Goal: Entertainment & Leisure: Browse casually

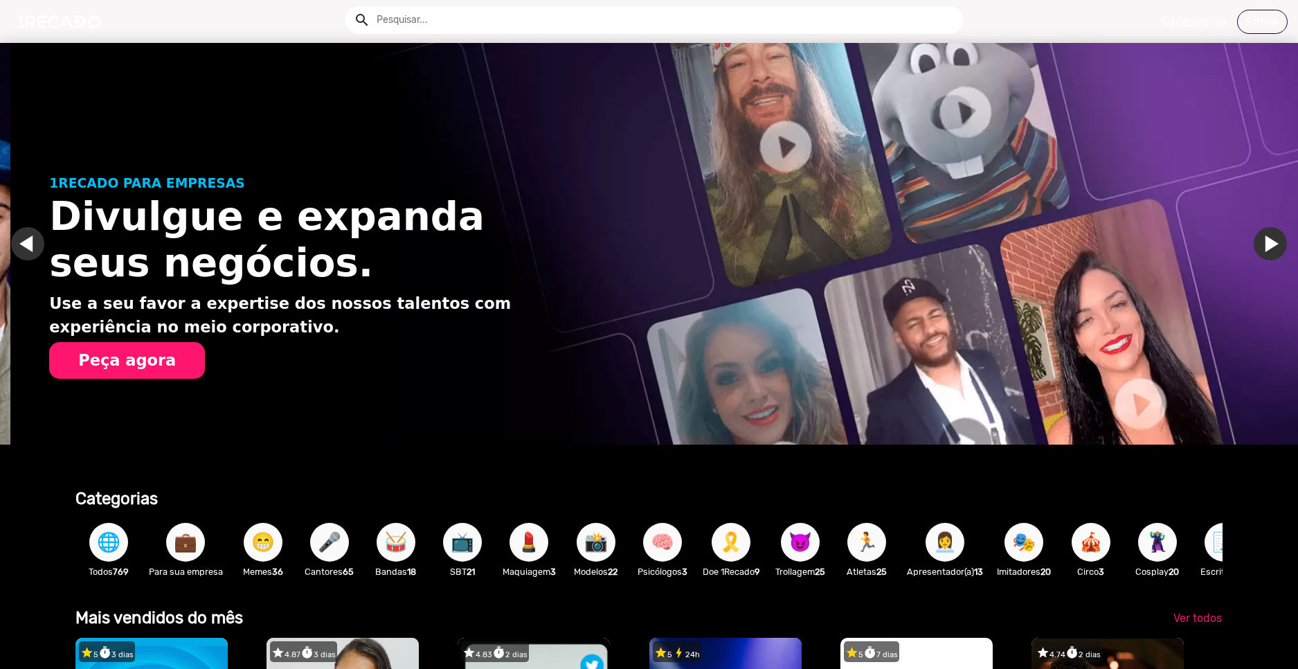
click at [21, 238] on link "Ir para o slide anterior" at bounding box center [37, 243] width 33 height 33
click at [26, 248] on link "Ir para o slide anterior" at bounding box center [37, 243] width 33 height 33
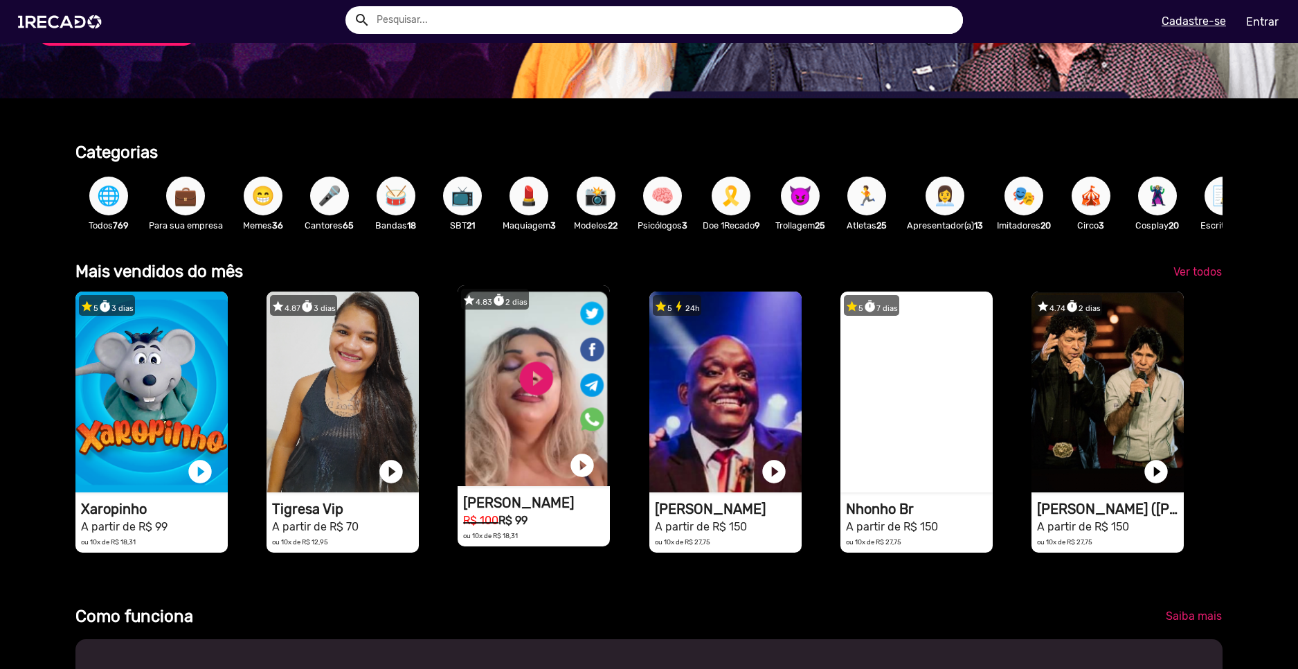
click at [539, 382] on video "1RECADO vídeos dedicados para fãs e empresas" at bounding box center [534, 385] width 152 height 201
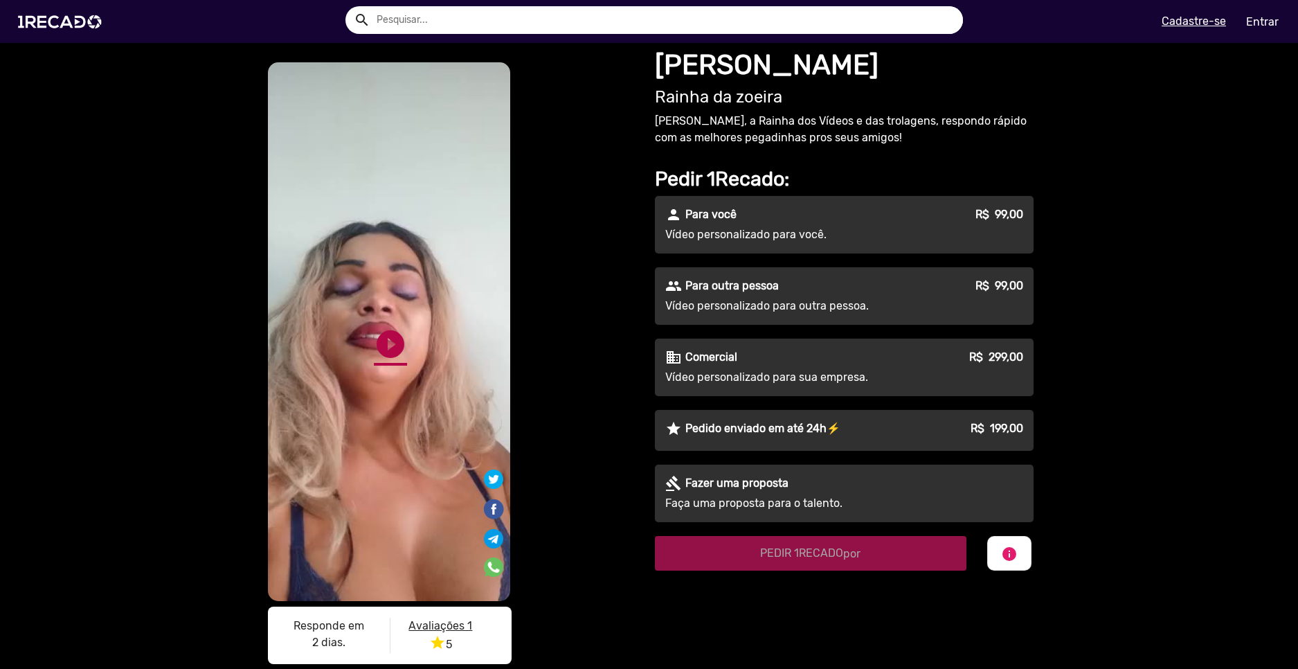
click at [386, 349] on link "play_circle_filled" at bounding box center [390, 344] width 33 height 33
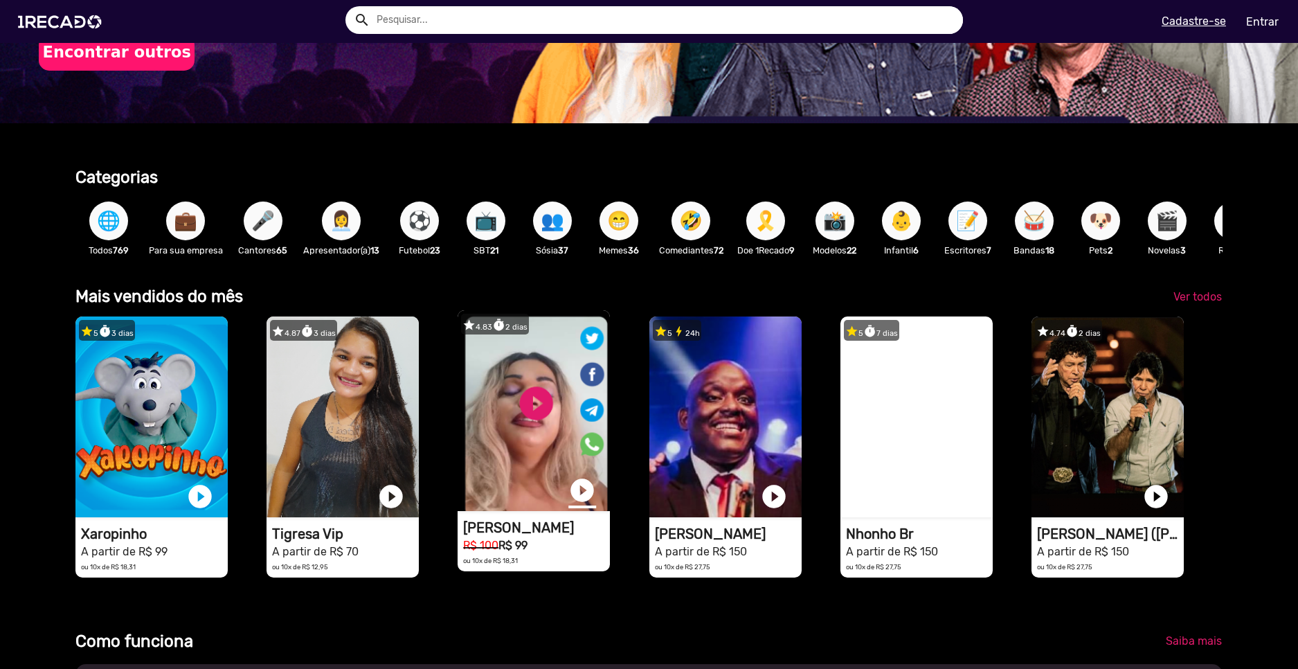
scroll to position [485, 0]
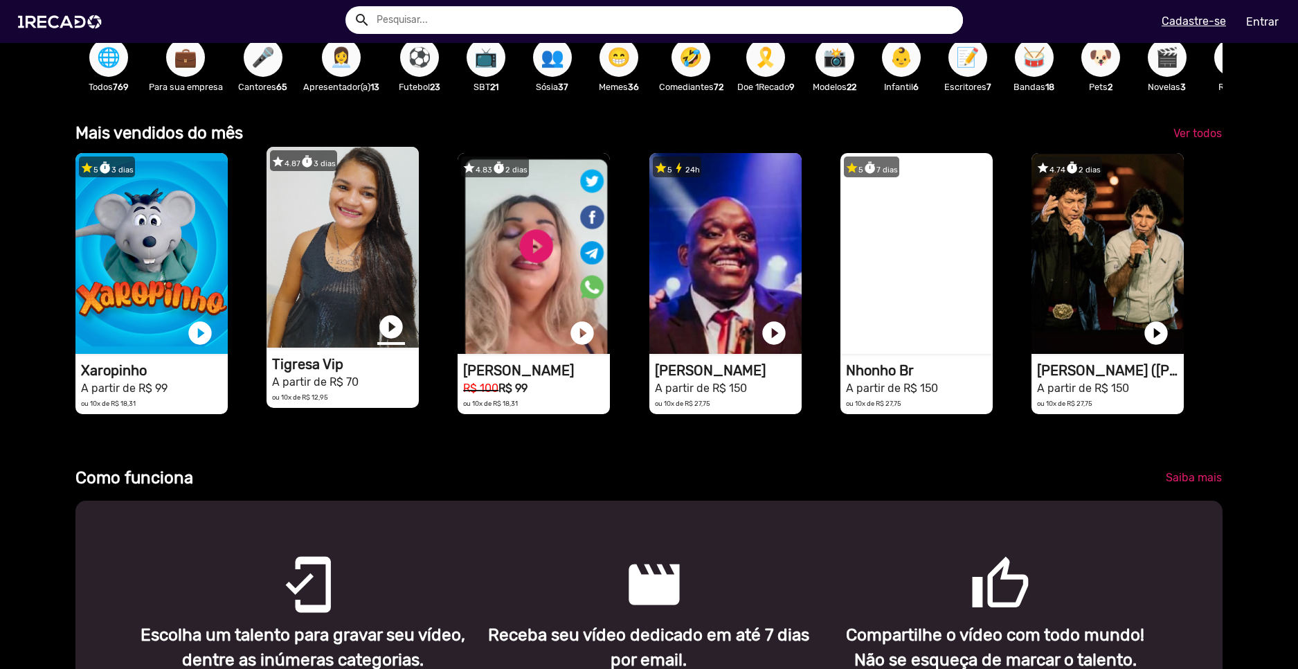
click at [386, 335] on link "play_circle_filled" at bounding box center [391, 327] width 28 height 28
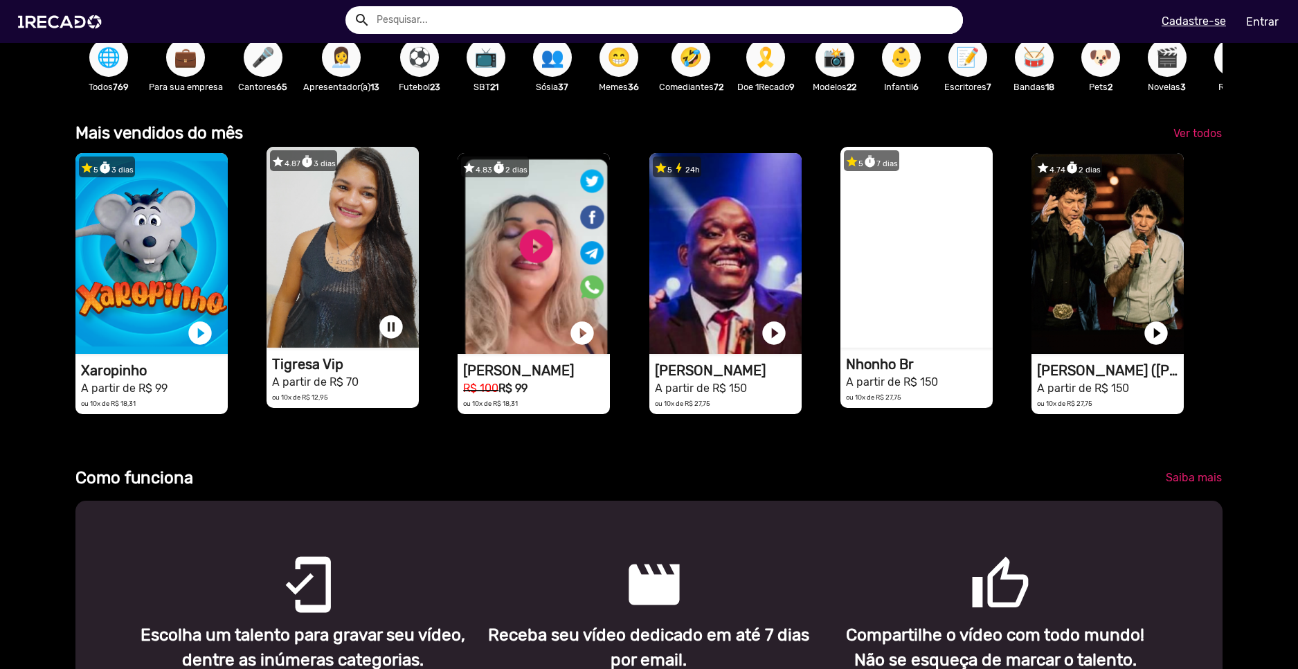
scroll to position [0, 3864]
click at [929, 335] on video "1RECADO vídeos dedicados para fãs e empresas" at bounding box center [917, 247] width 152 height 201
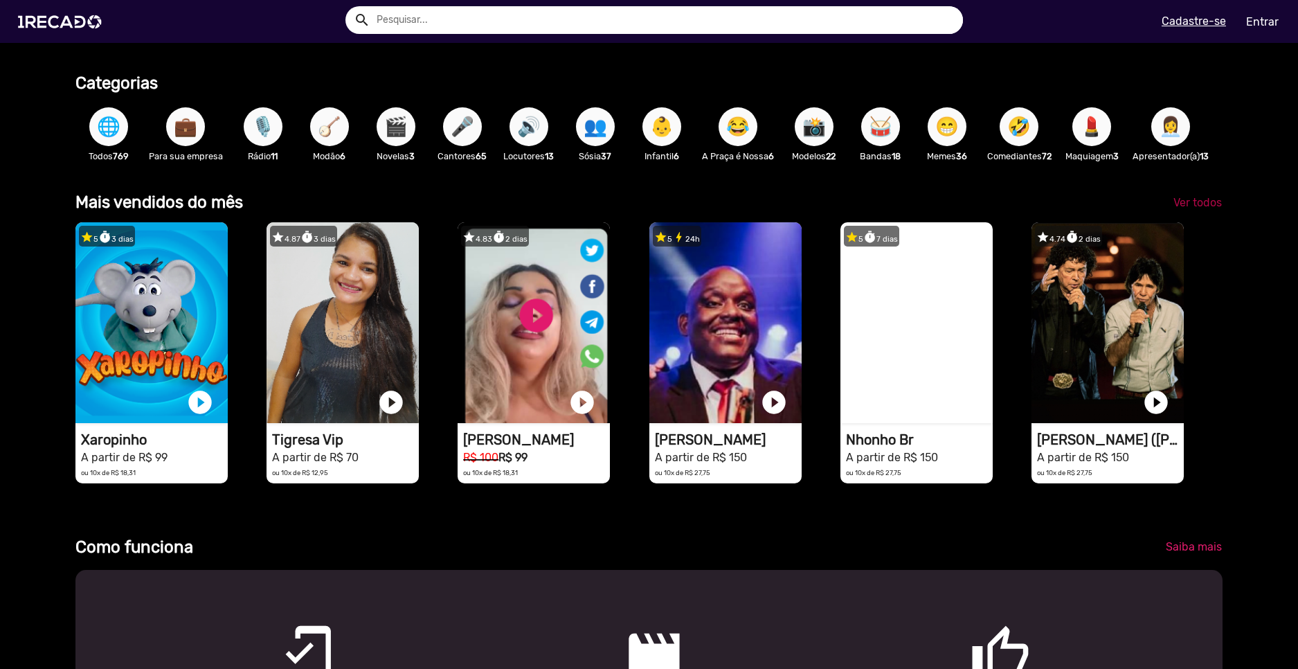
scroll to position [0, 1288]
click at [1183, 209] on span "Ver todos" at bounding box center [1198, 202] width 48 height 13
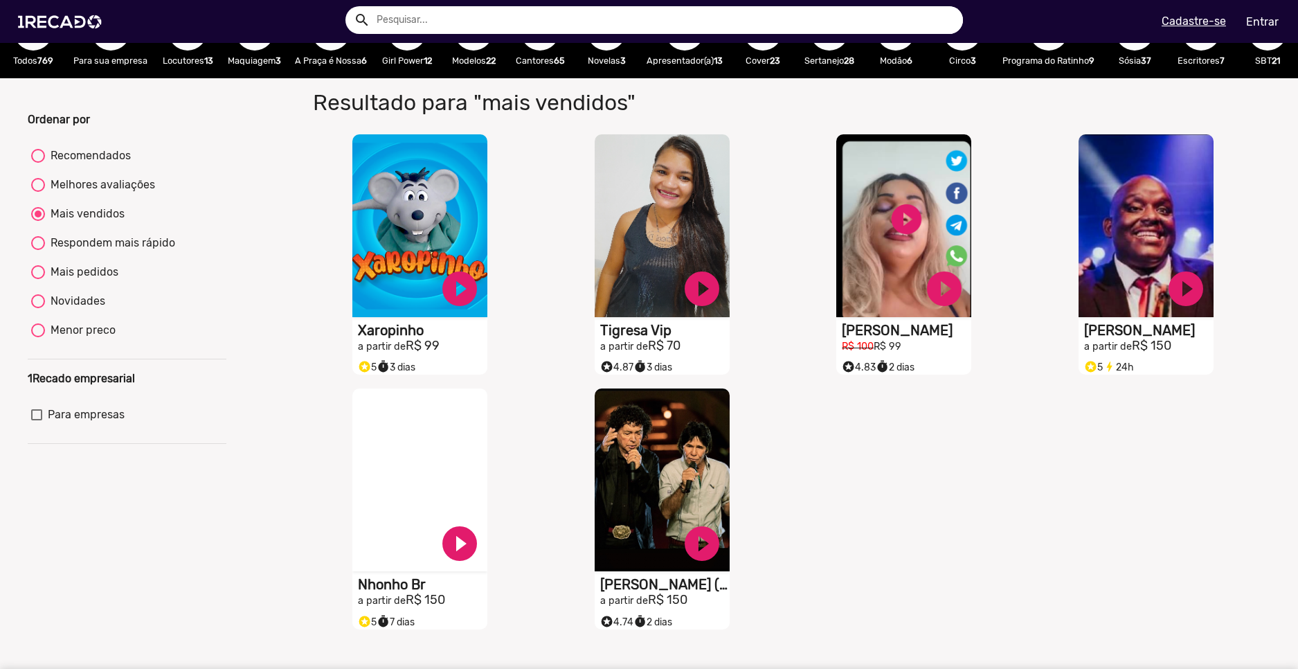
scroll to position [69, 0]
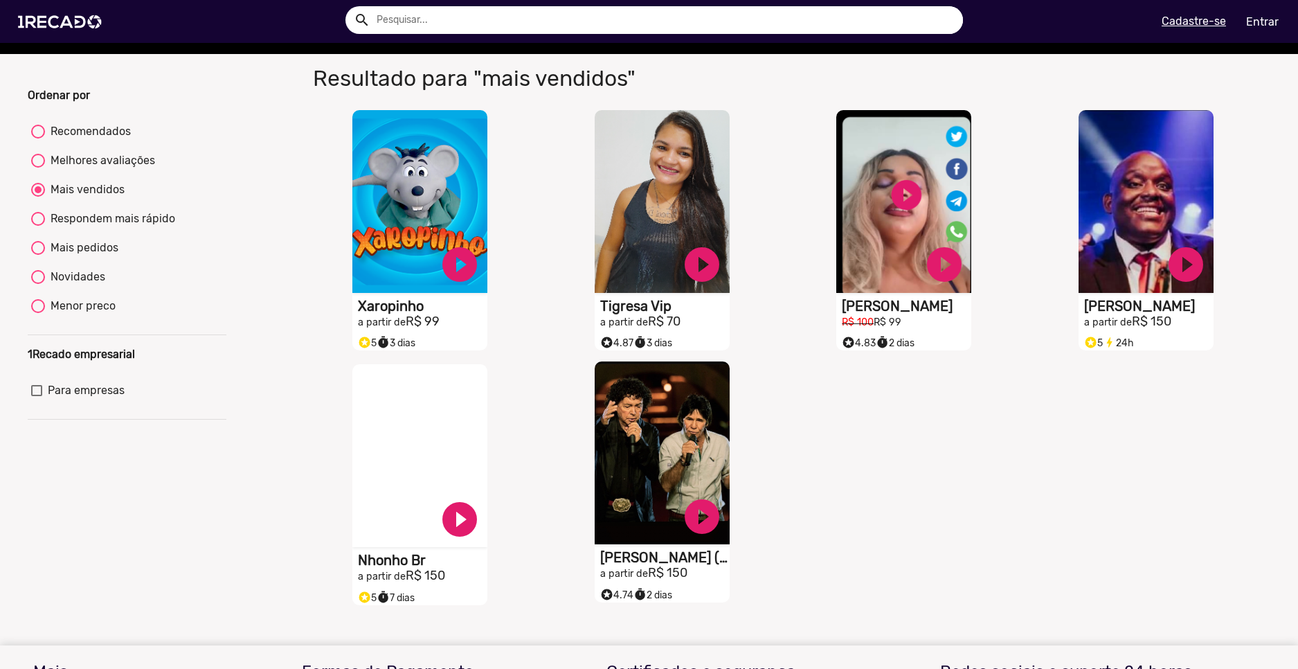
drag, startPoint x: 664, startPoint y: 562, endPoint x: 630, endPoint y: 544, distance: 38.4
click at [630, 544] on video "S1RECADO vídeos dedicados para fãs e empresas" at bounding box center [662, 452] width 135 height 183
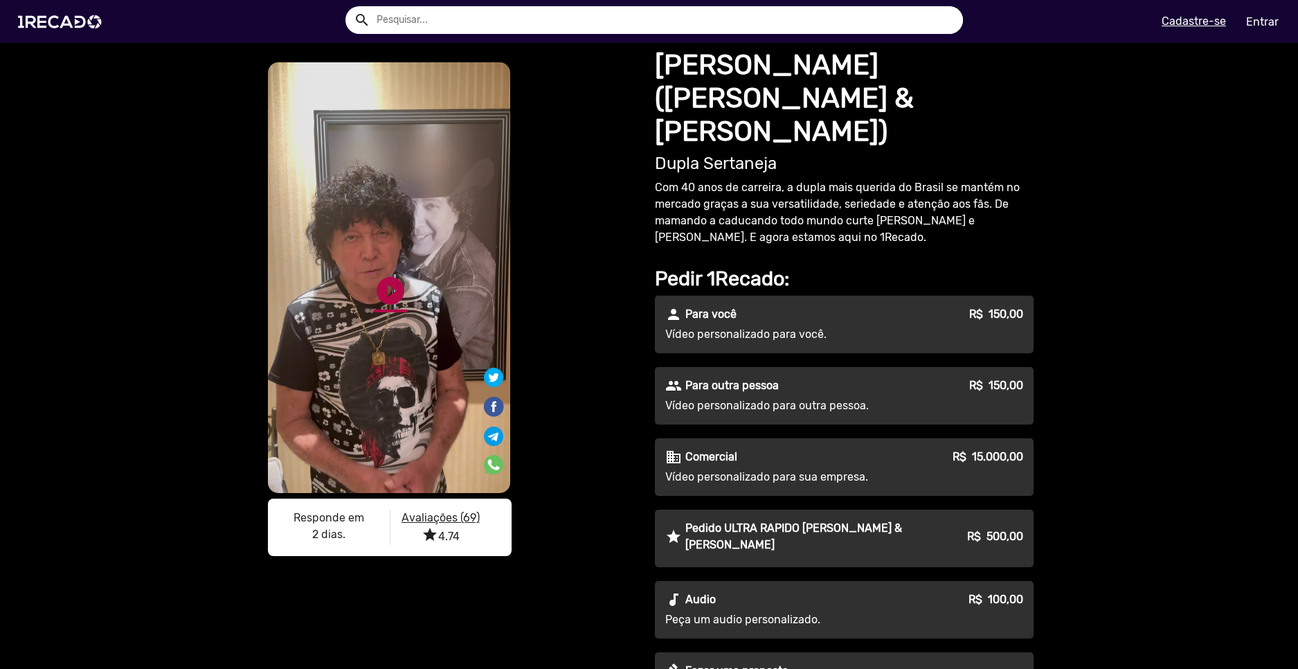
click at [388, 298] on link "play_circle_filled" at bounding box center [390, 290] width 33 height 33
click at [388, 298] on link "pause_circle" at bounding box center [390, 290] width 33 height 33
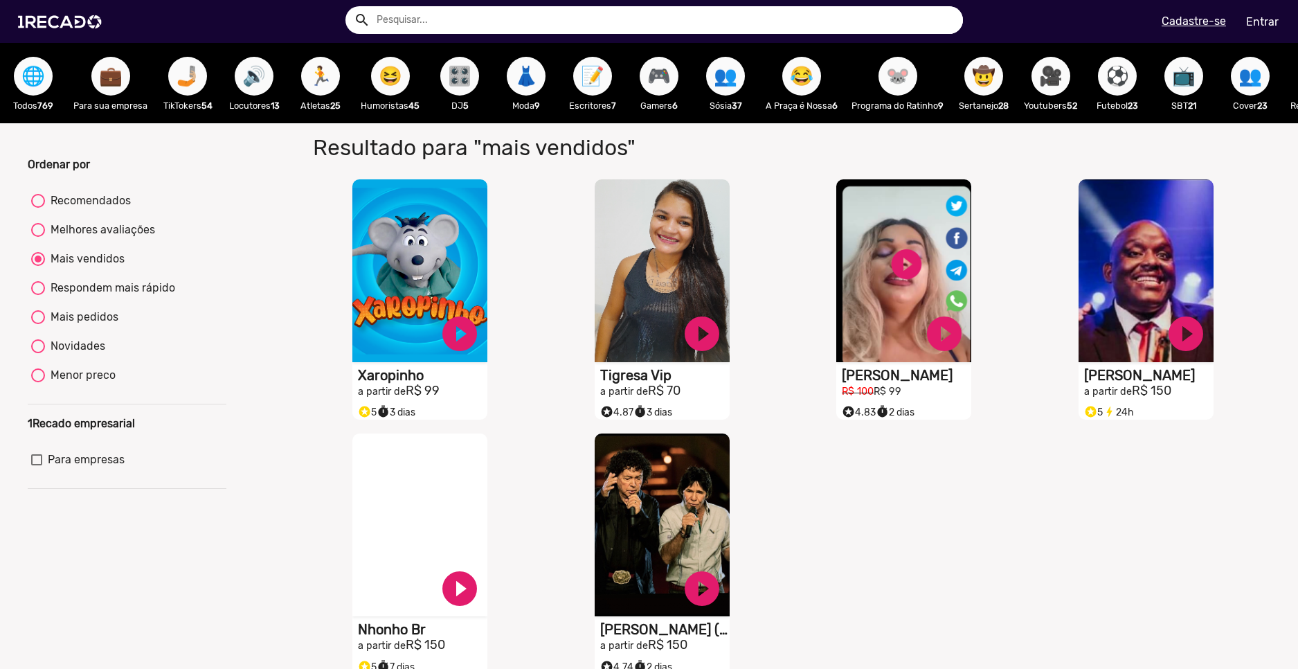
click at [188, 79] on span "🤳🏼" at bounding box center [188, 76] width 24 height 39
radio input "true"
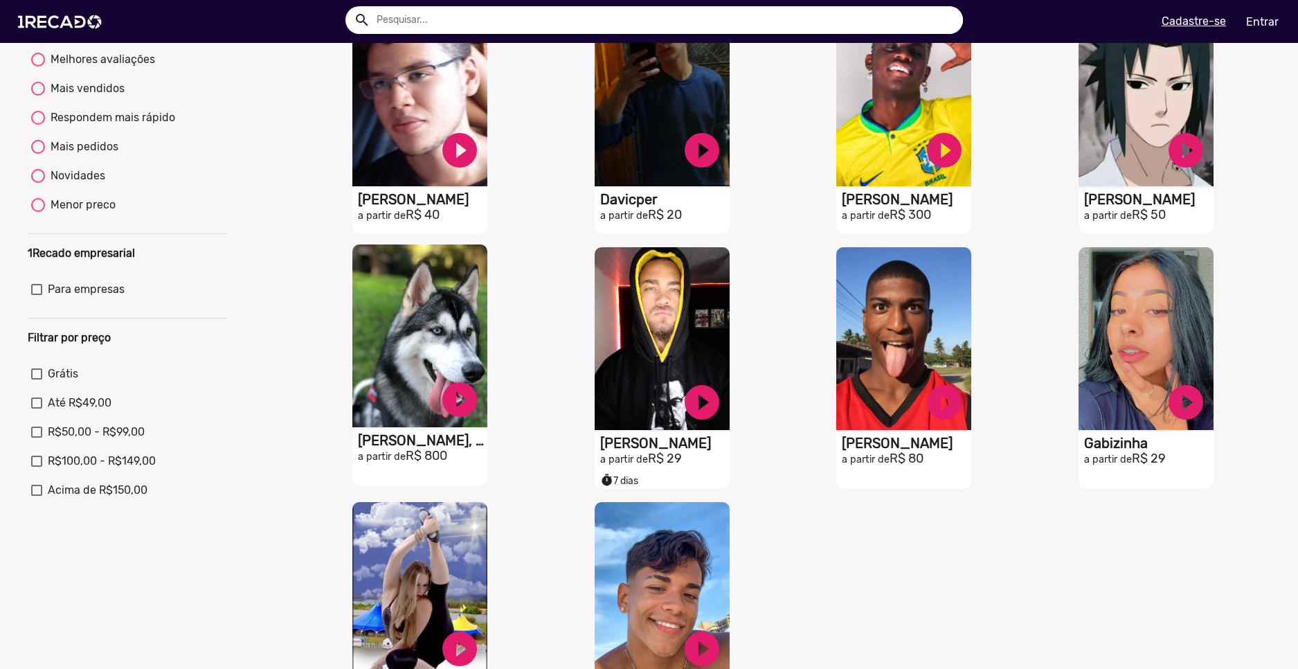
scroll to position [138, 0]
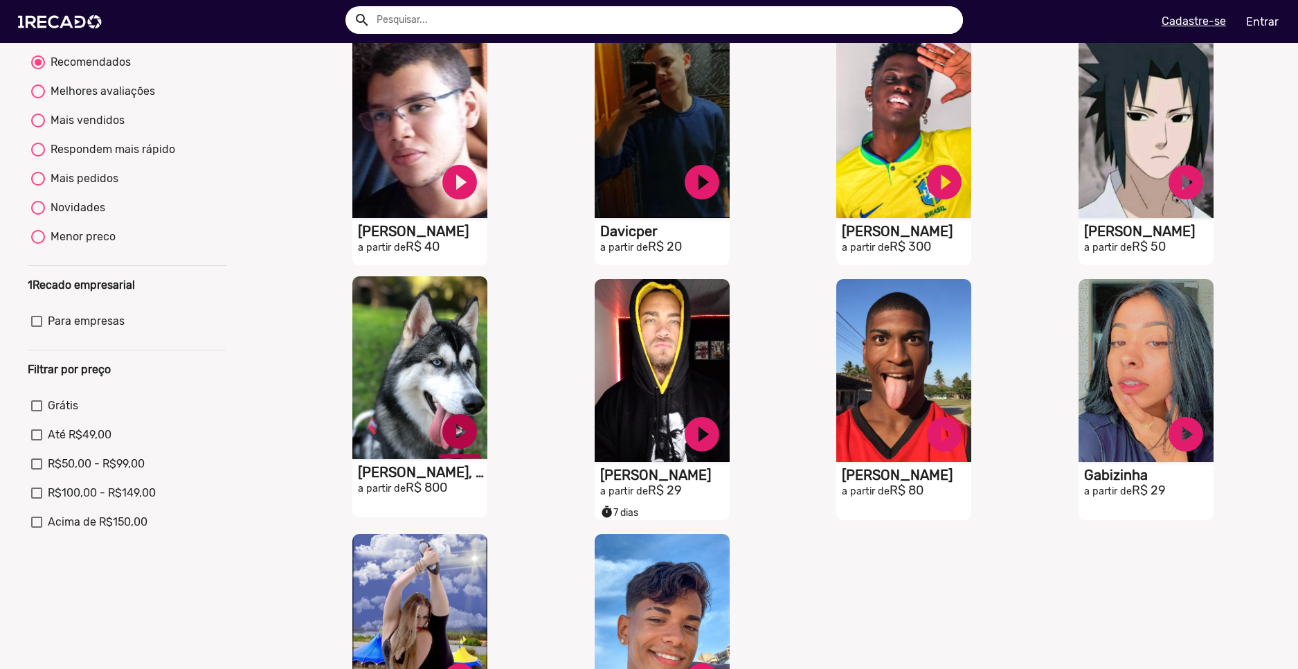
click at [454, 432] on link "play_circle_filled" at bounding box center [460, 432] width 42 height 42
click at [427, 375] on video "S1RECADO vídeos dedicados para fãs e empresas" at bounding box center [419, 367] width 135 height 183
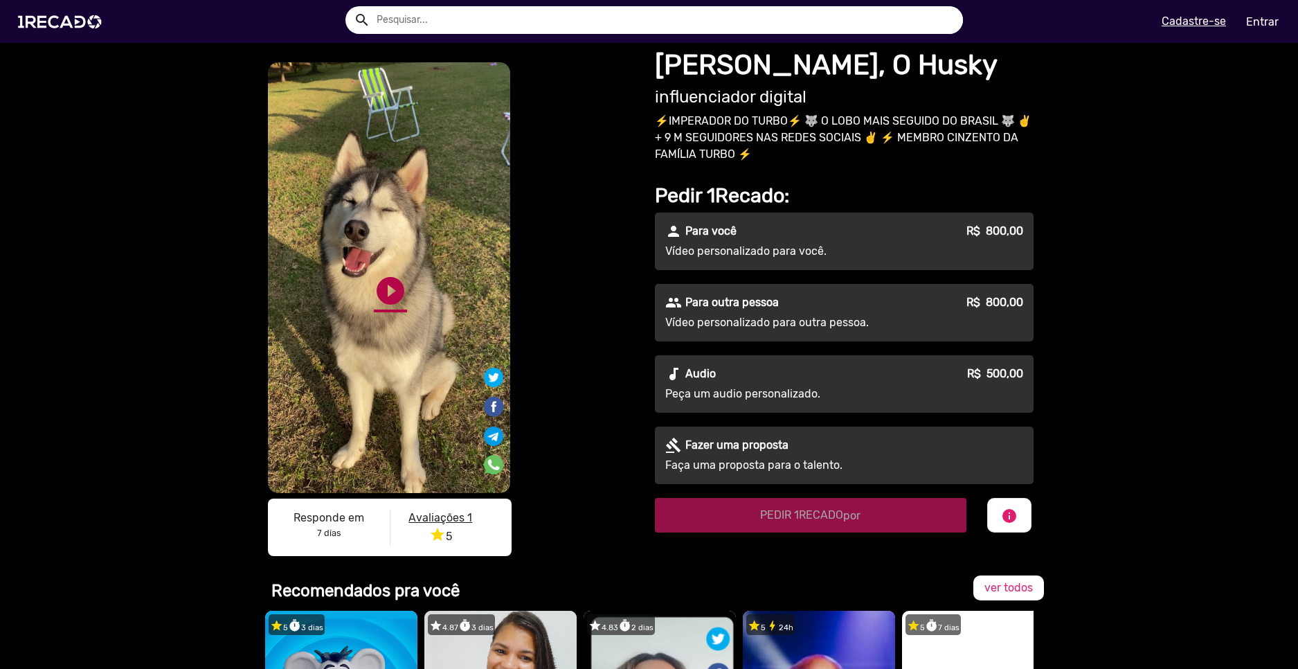
click at [384, 305] on link "play_circle_filled" at bounding box center [390, 290] width 33 height 33
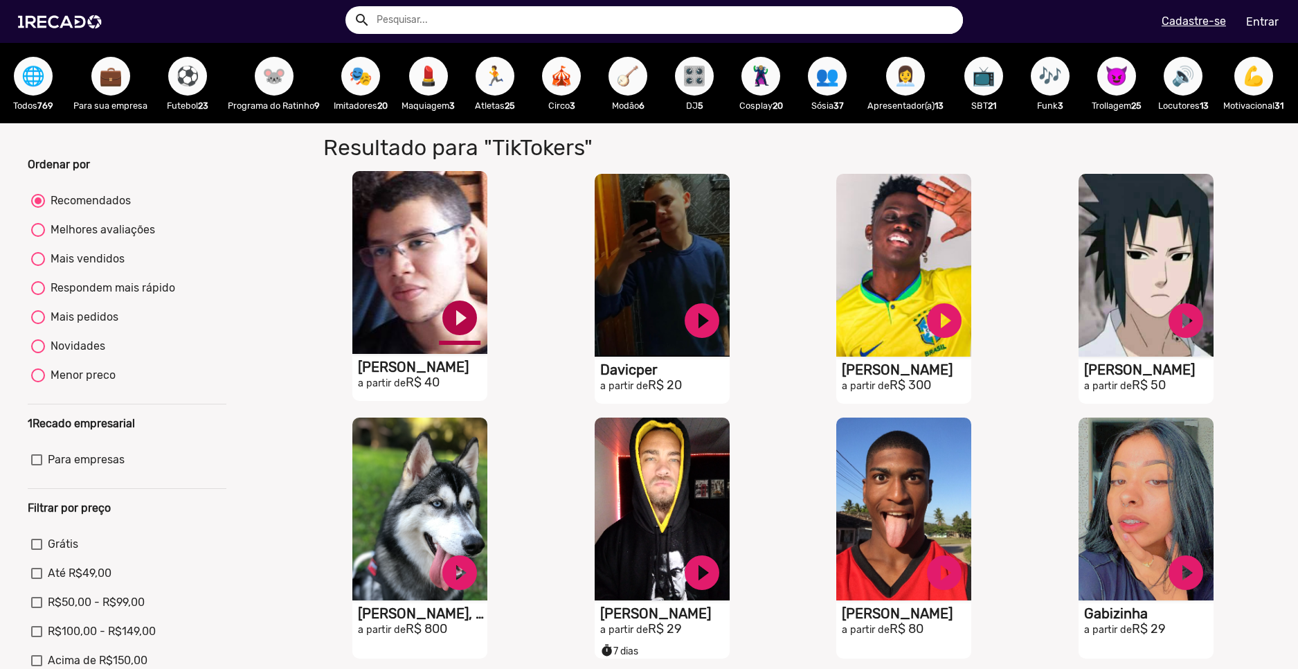
click at [460, 327] on link "play_circle_filled" at bounding box center [460, 318] width 42 height 42
click at [1178, 576] on link "play_circle_filled" at bounding box center [1186, 570] width 42 height 42
click at [453, 321] on link "pause_circle" at bounding box center [460, 318] width 42 height 42
click at [989, 77] on span "📺" at bounding box center [984, 76] width 24 height 39
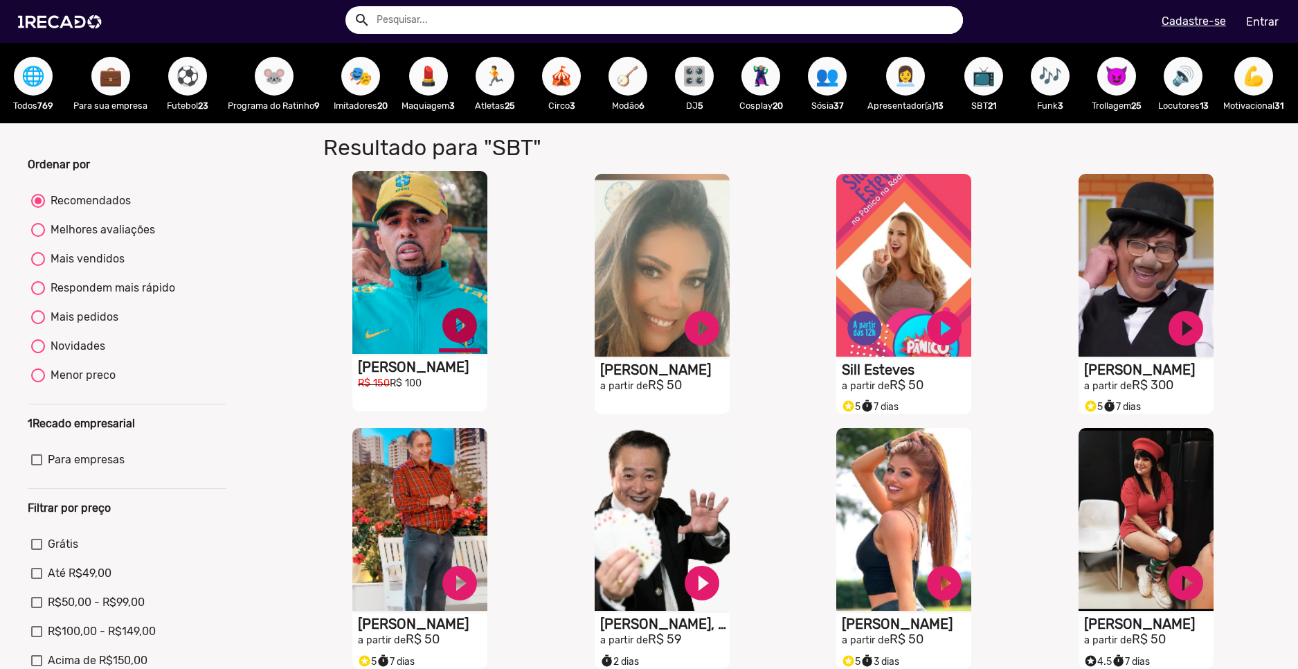
click at [454, 338] on link "play_circle_filled" at bounding box center [460, 326] width 42 height 42
click at [456, 333] on link "pause_circle" at bounding box center [460, 326] width 42 height 42
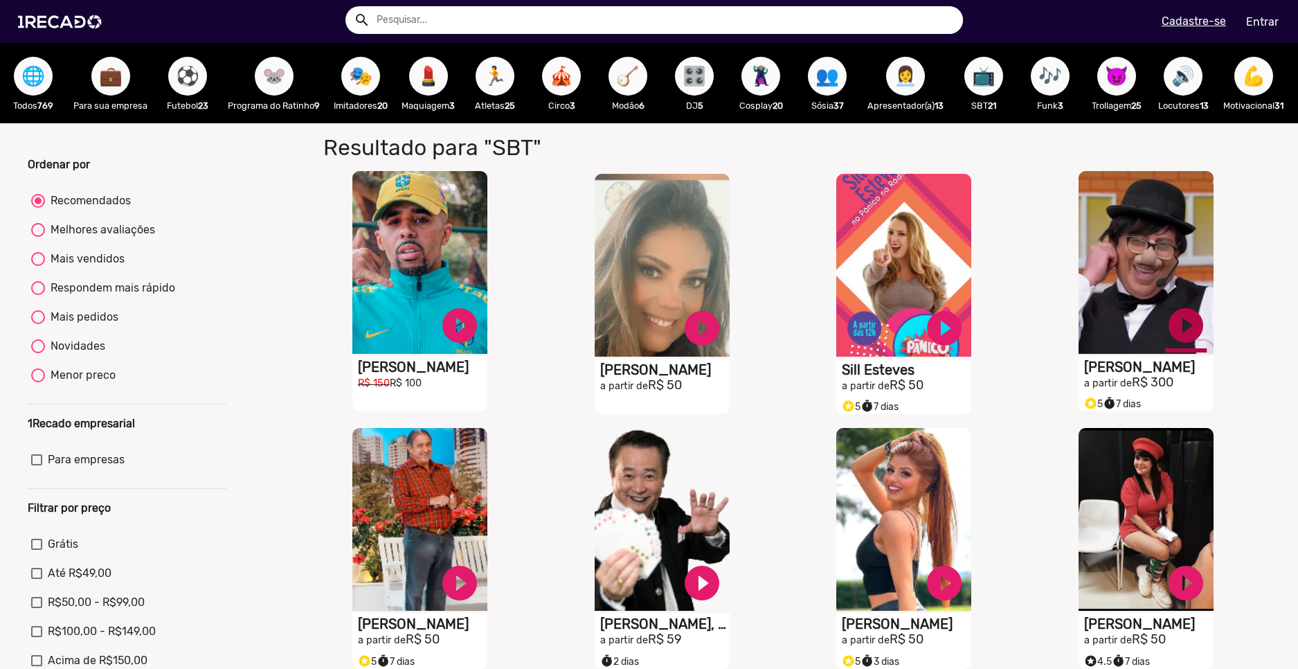
click at [1180, 331] on link "play_circle_filled" at bounding box center [1186, 326] width 42 height 42
click at [1176, 337] on link "pause_circle" at bounding box center [1186, 326] width 42 height 42
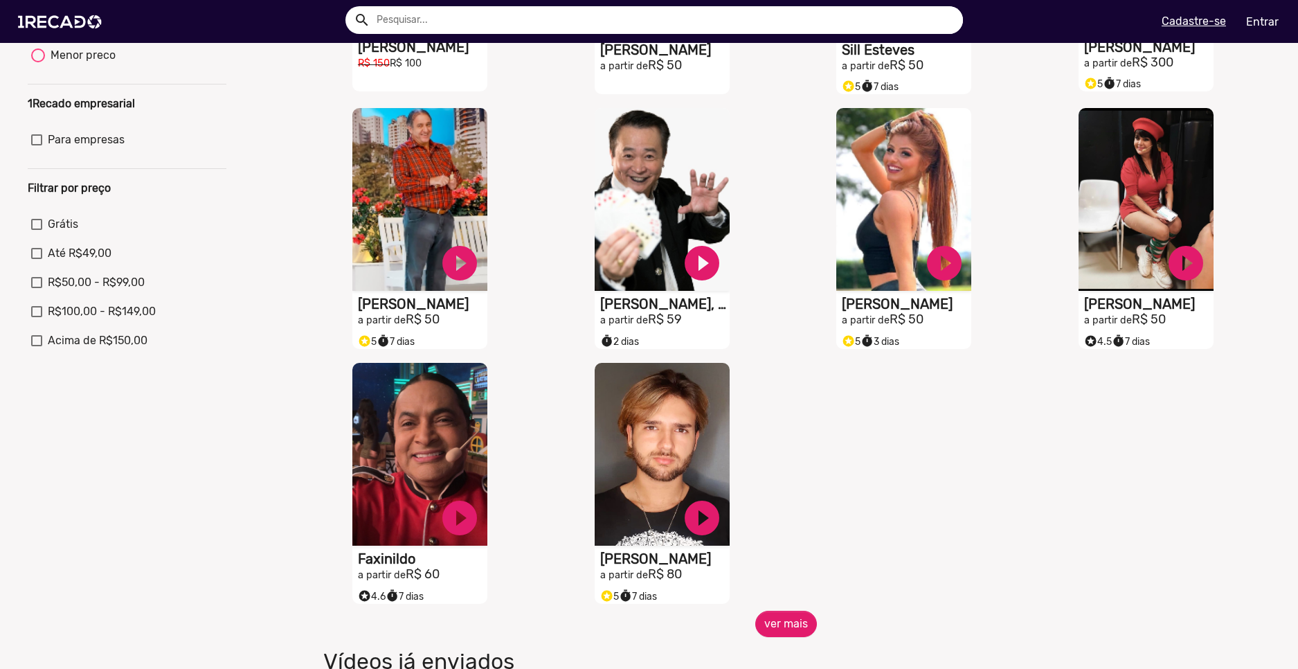
scroll to position [346, 0]
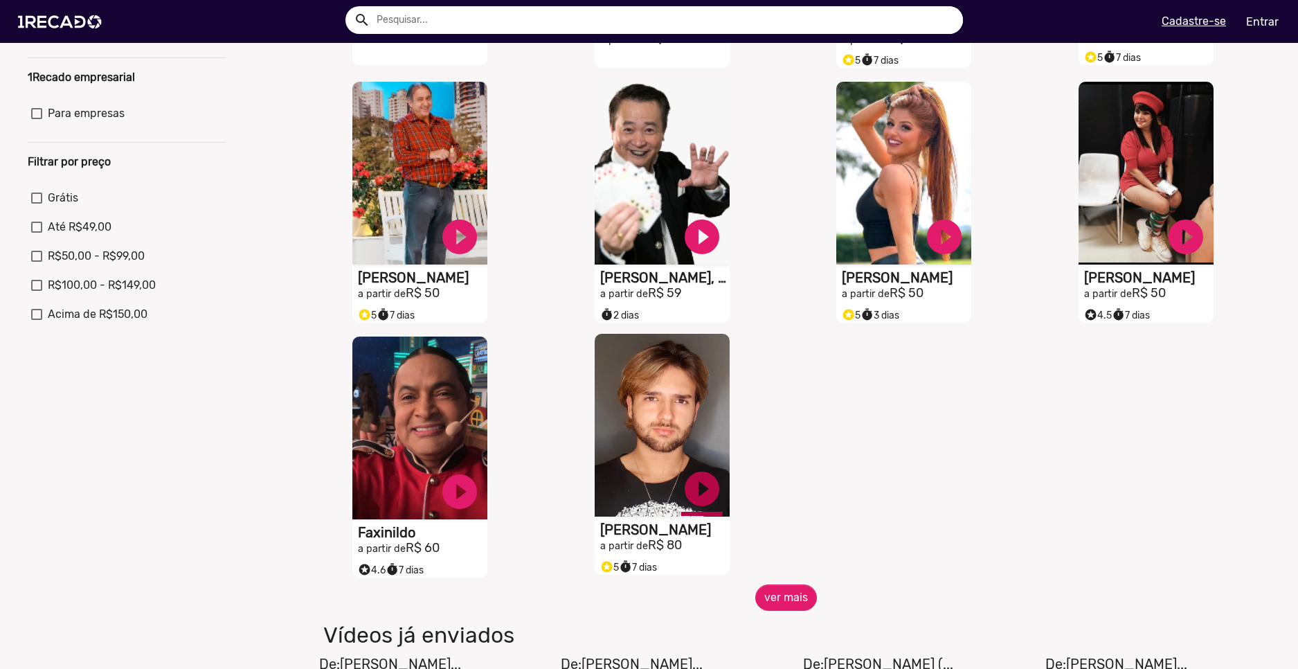
click at [694, 503] on link "play_circle_filled" at bounding box center [702, 489] width 42 height 42
click at [696, 505] on link "pause_circle" at bounding box center [702, 489] width 42 height 42
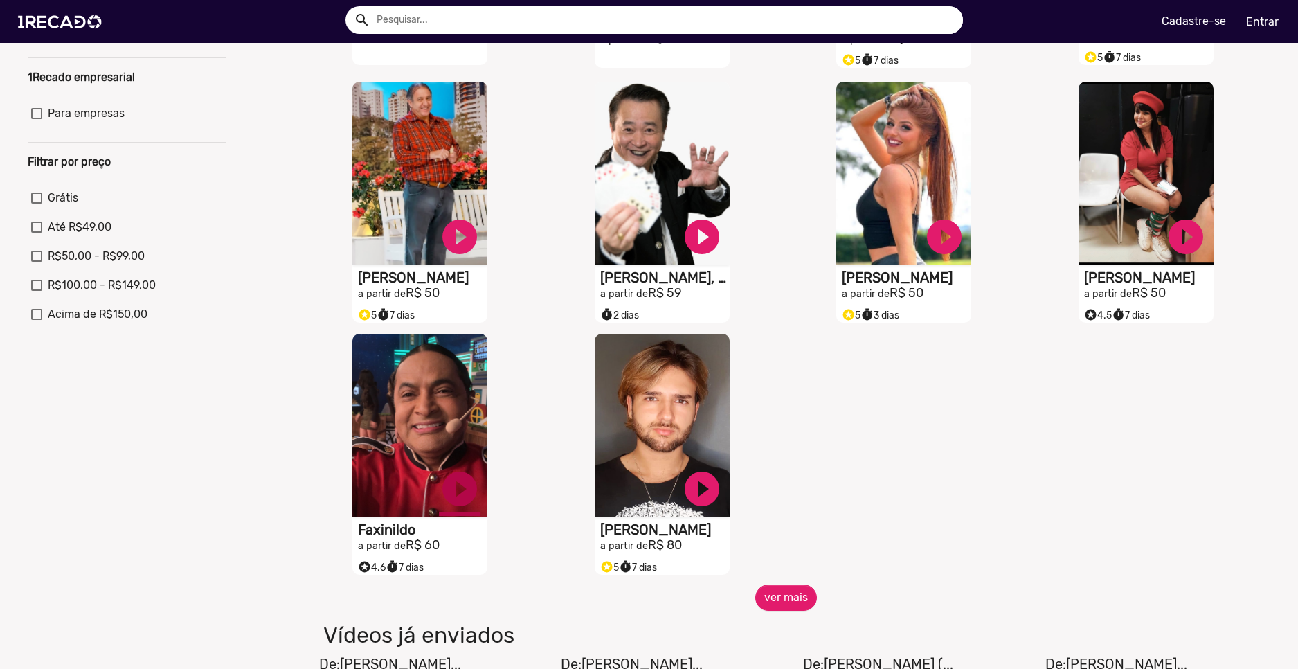
click at [470, 498] on link "play_circle_filled" at bounding box center [460, 489] width 42 height 42
click at [458, 496] on link "pause_circle" at bounding box center [460, 489] width 42 height 42
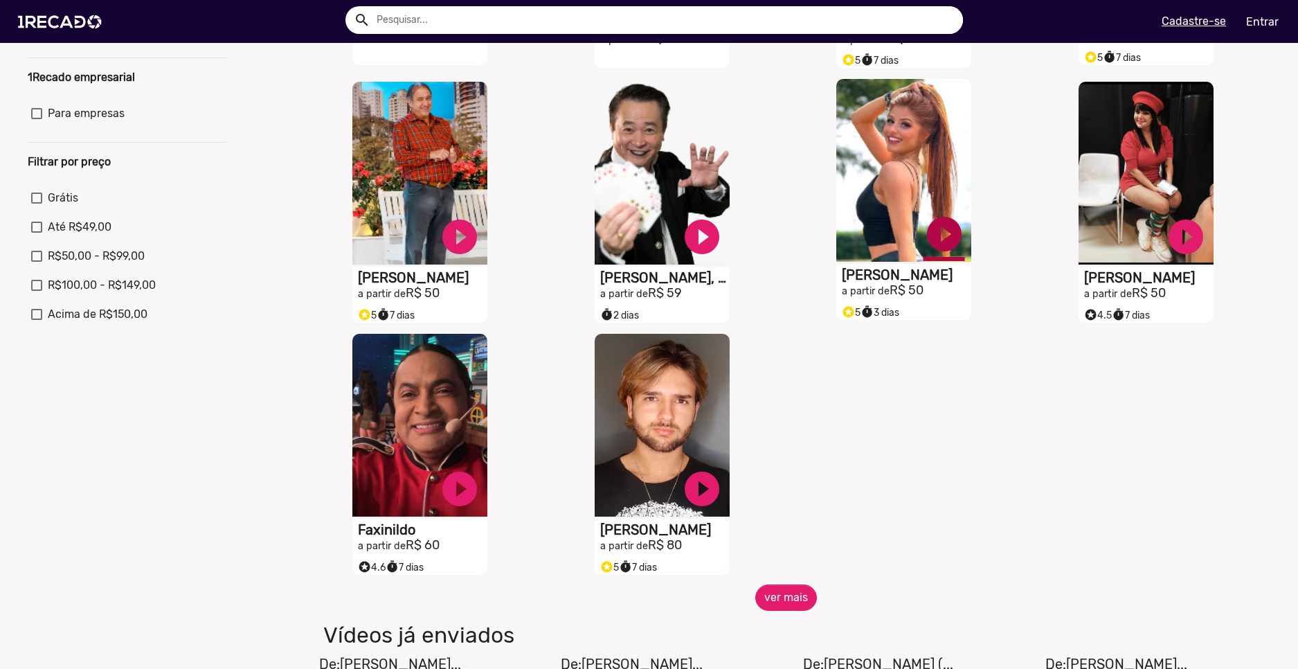
click at [939, 249] on link "play_circle_filled" at bounding box center [945, 234] width 42 height 42
click at [940, 242] on link "pause_circle" at bounding box center [945, 234] width 42 height 42
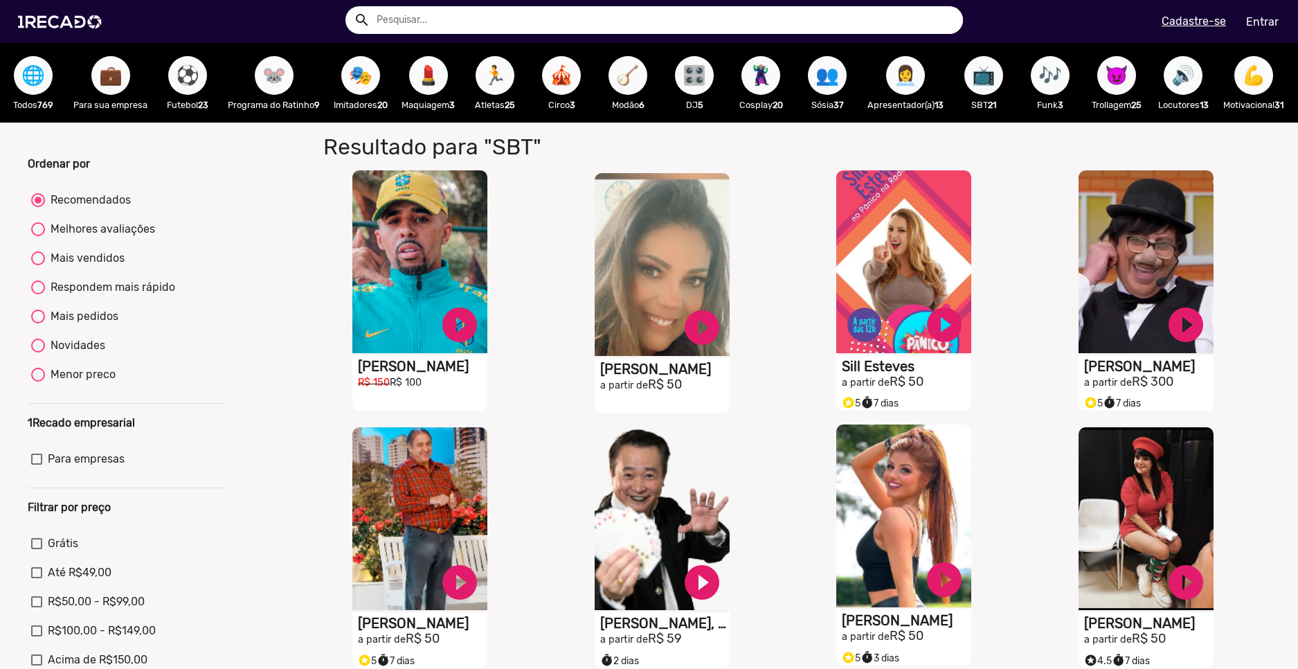
scroll to position [0, 0]
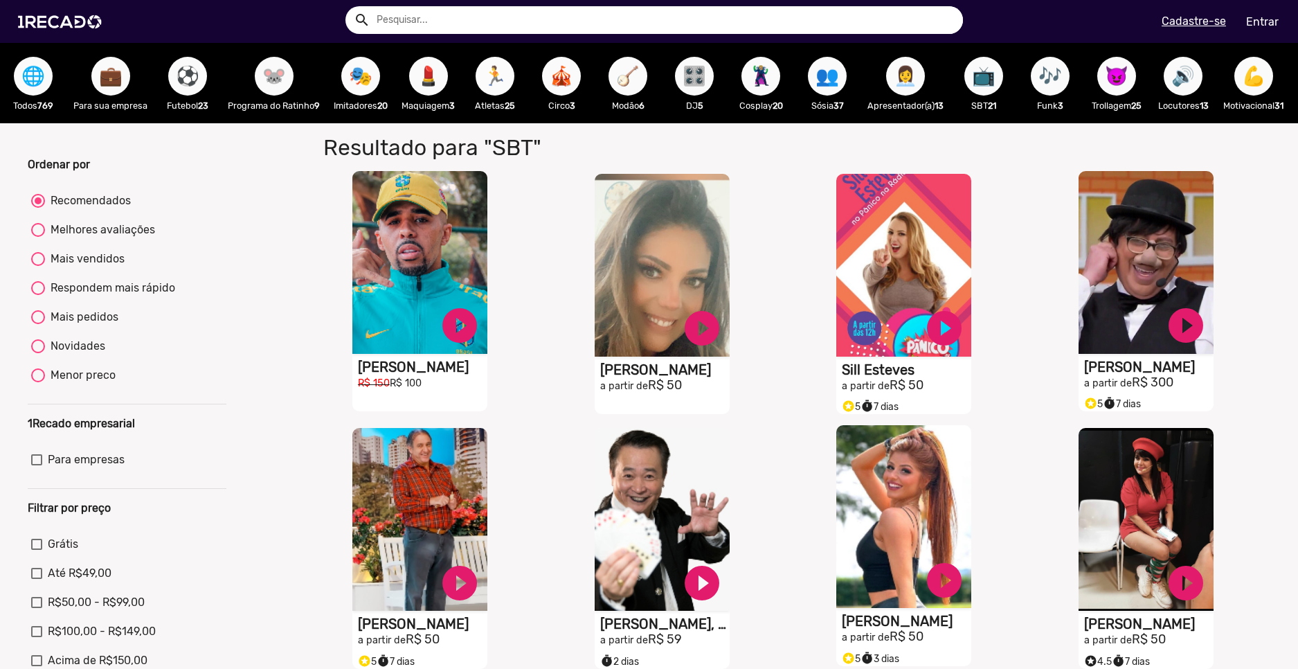
click at [507, 73] on span "🏃" at bounding box center [495, 76] width 24 height 39
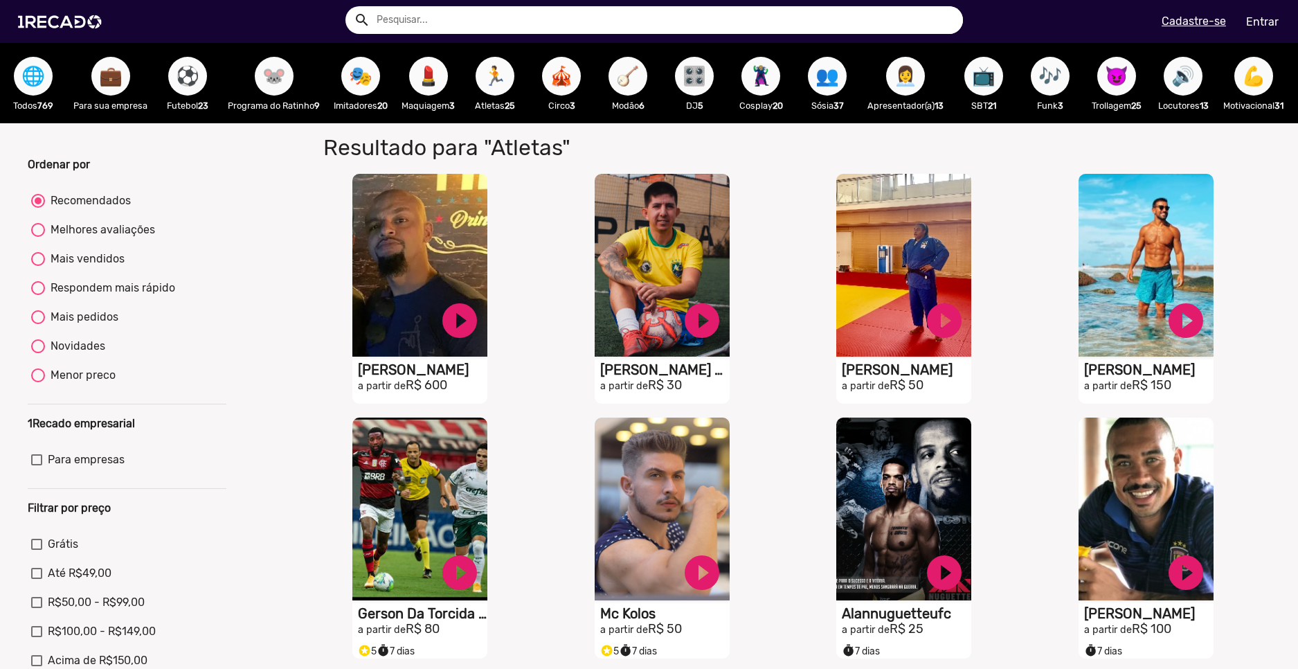
click at [187, 82] on span "⚽" at bounding box center [188, 76] width 24 height 39
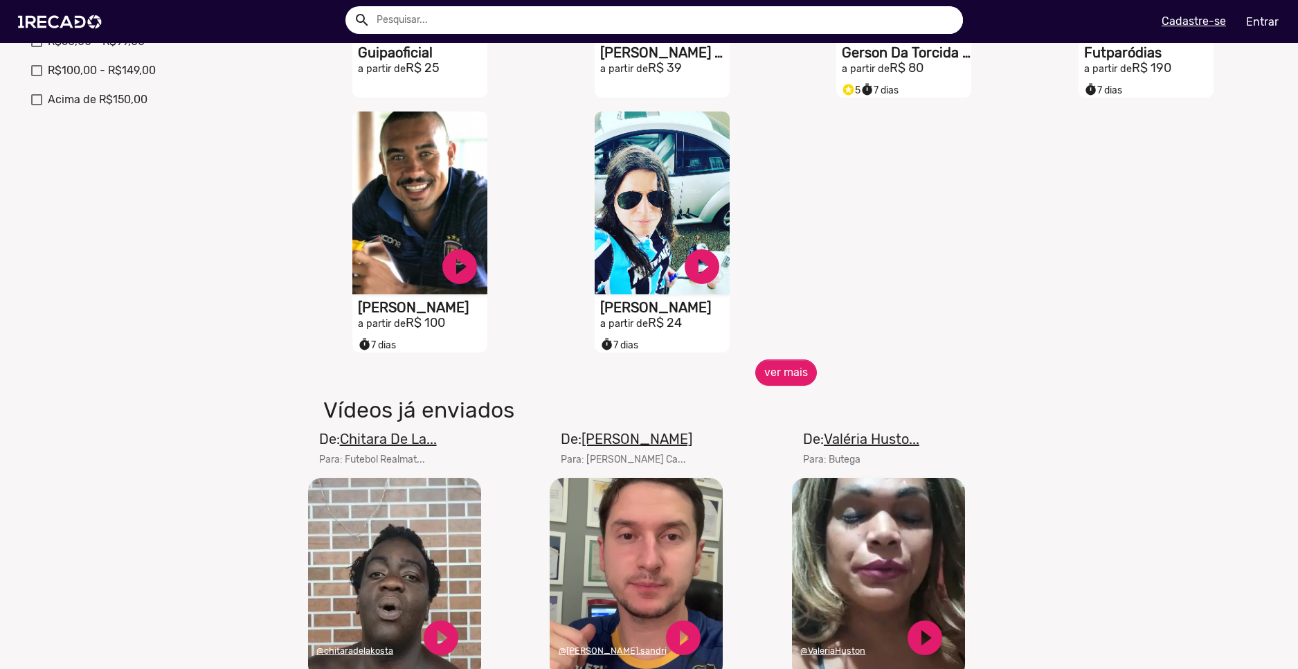
scroll to position [762, 0]
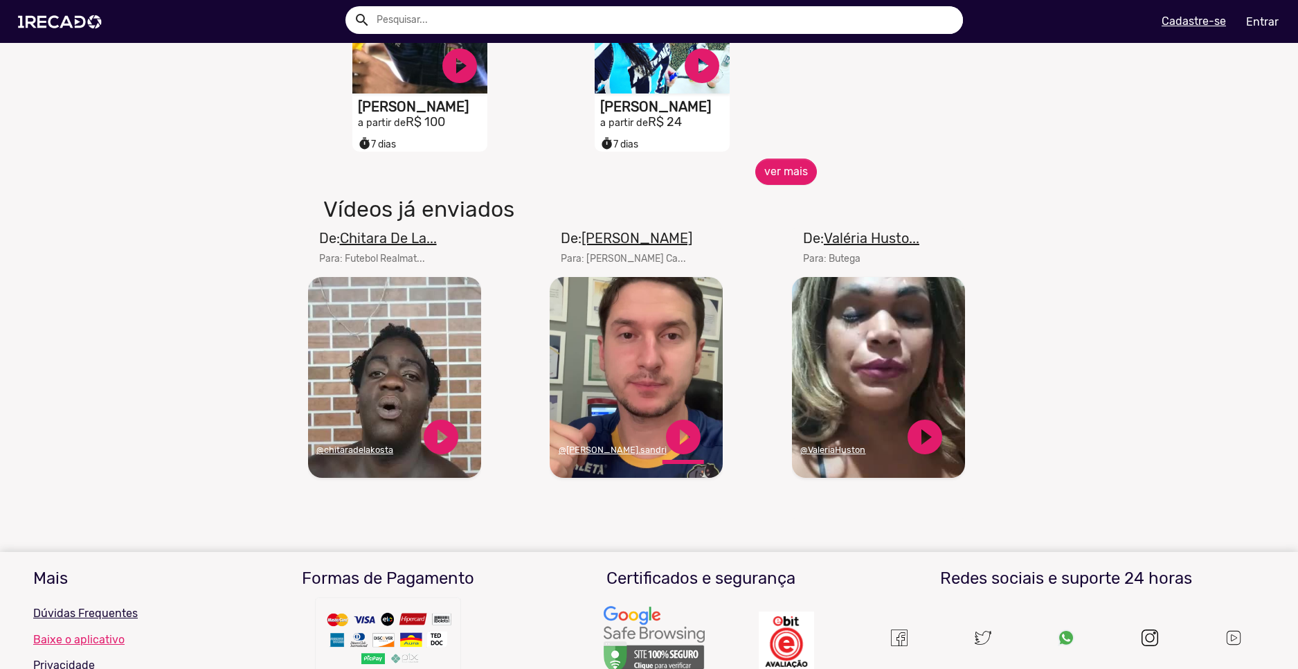
click at [679, 440] on link "play_circle_filled" at bounding box center [684, 437] width 42 height 42
click at [917, 445] on link "play_circle_filled" at bounding box center [925, 437] width 42 height 42
click at [872, 384] on video "Seu navegador não reproduz vídeo em HTML5" at bounding box center [878, 377] width 173 height 201
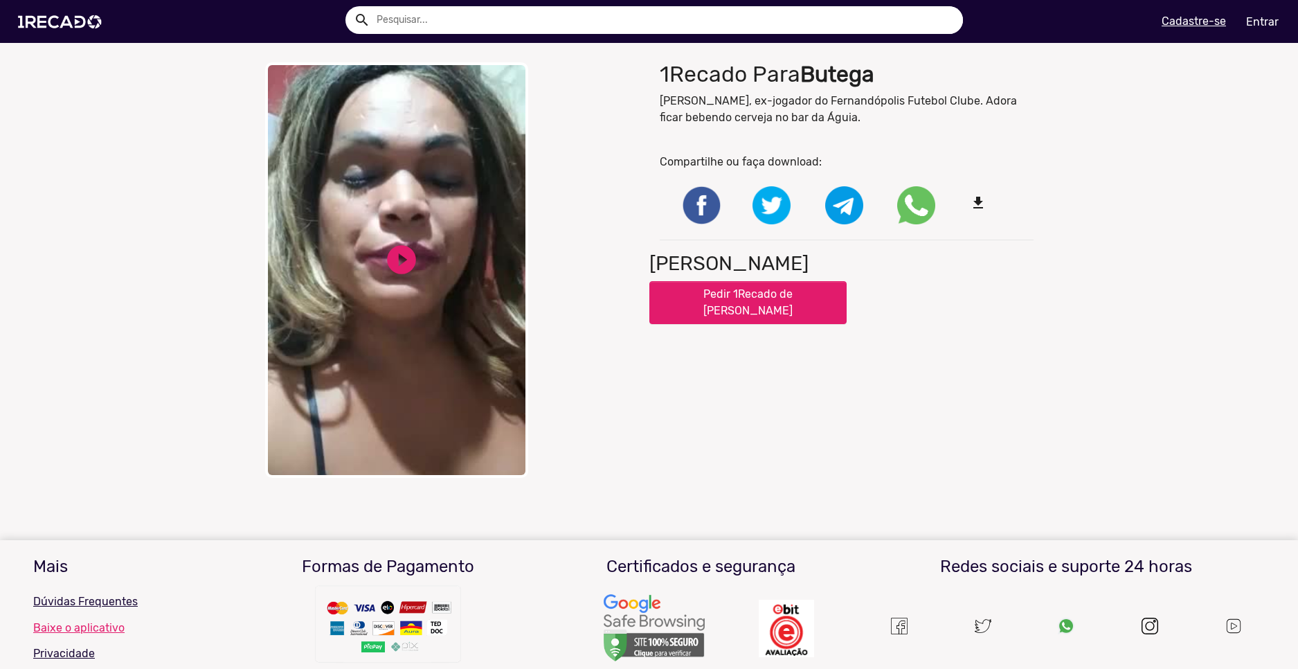
click at [418, 260] on video "Your browser does not support HTML5 video." at bounding box center [396, 269] width 263 height 415
click at [411, 250] on link "pause_circle" at bounding box center [401, 259] width 35 height 35
click at [406, 260] on link "play_circle_filled" at bounding box center [401, 259] width 35 height 35
